Goal: Navigation & Orientation: Find specific page/section

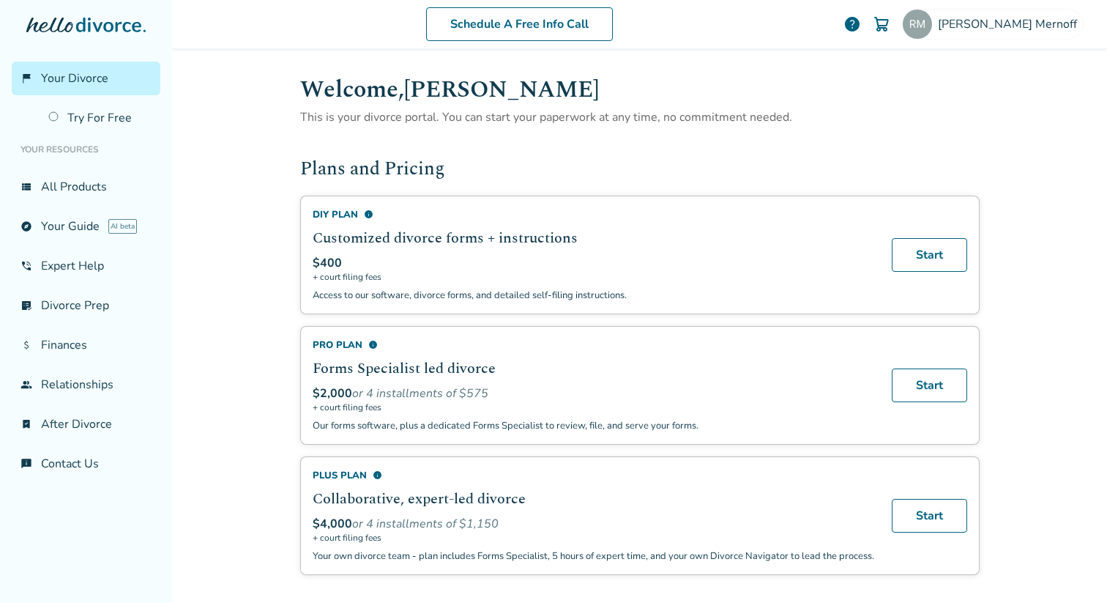
scroll to position [239, 0]
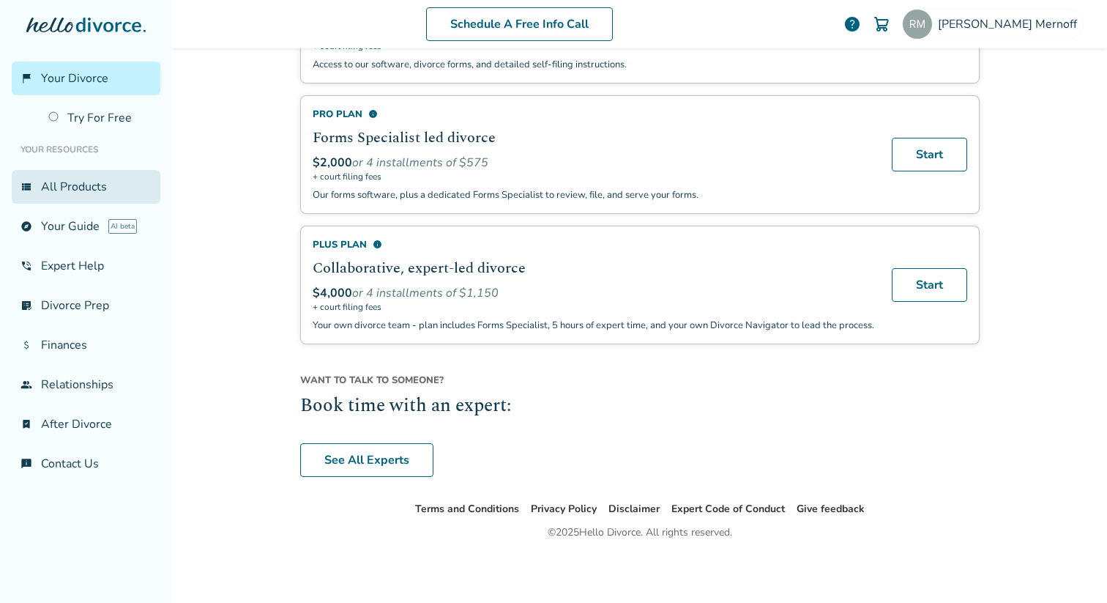
click at [113, 193] on link "view_list All Products" at bounding box center [86, 187] width 149 height 34
